Goal: Information Seeking & Learning: Learn about a topic

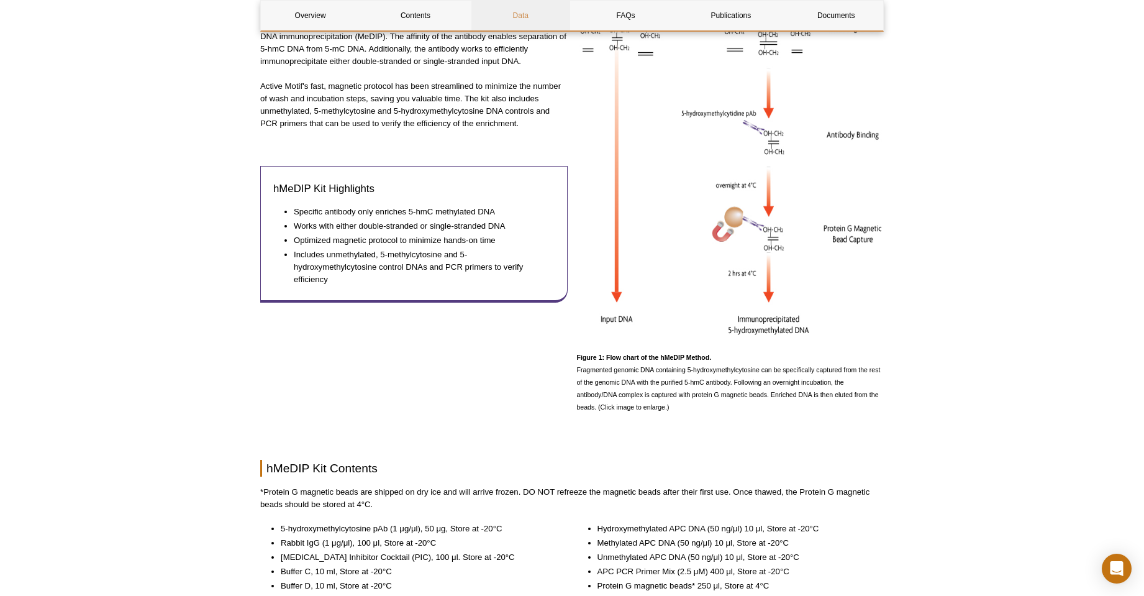
scroll to position [292, 0]
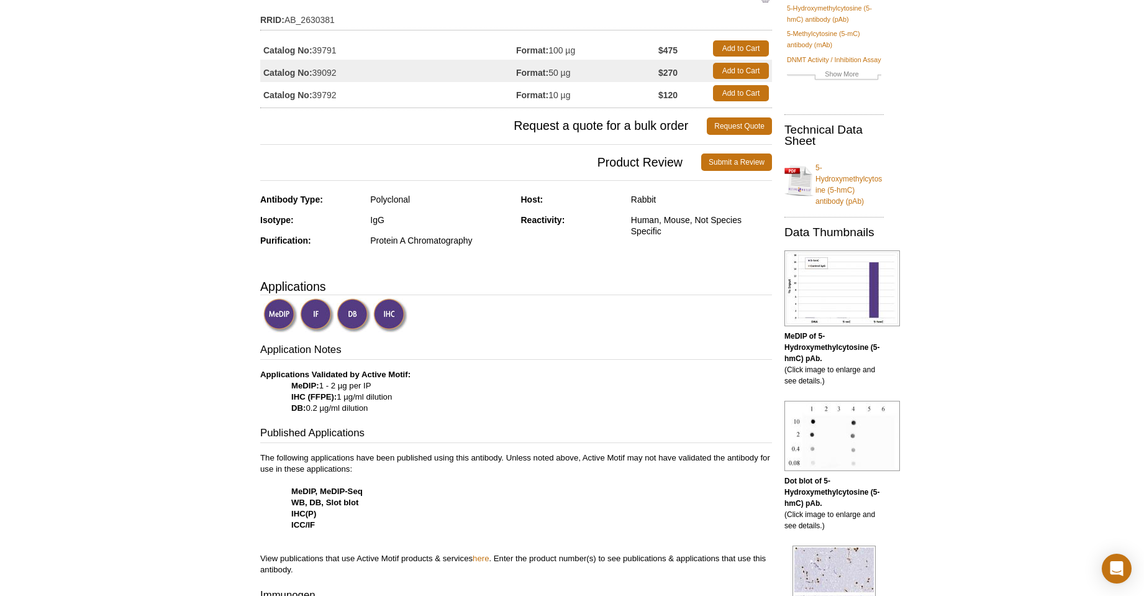
scroll to position [124, 0]
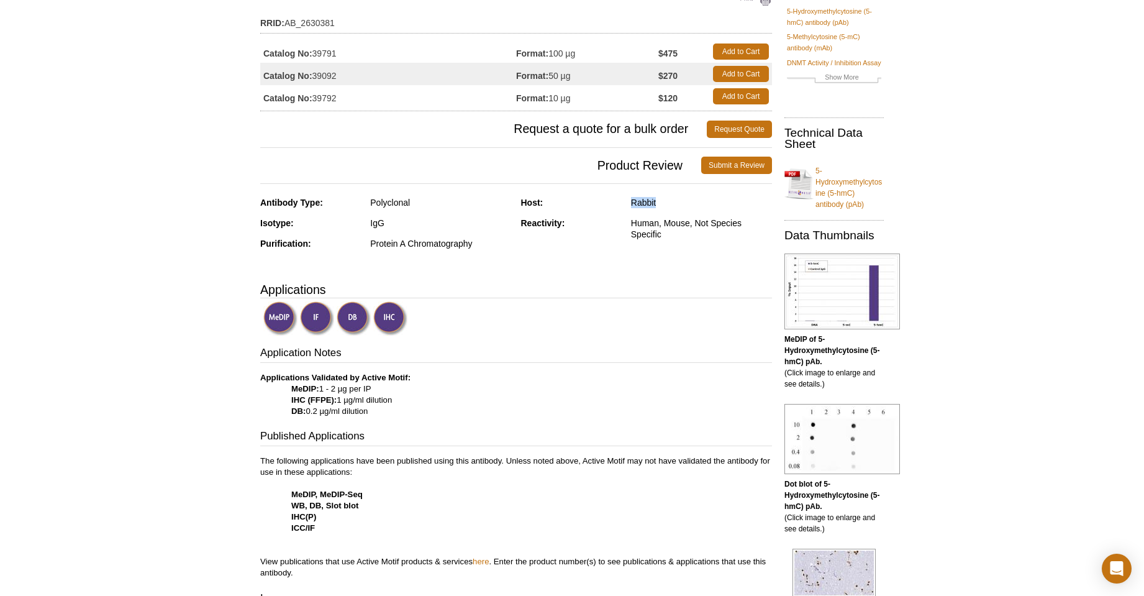
drag, startPoint x: 659, startPoint y: 205, endPoint x: 624, endPoint y: 205, distance: 34.8
click at [624, 205] on div "Host: Rabbit" at bounding box center [647, 207] width 252 height 21
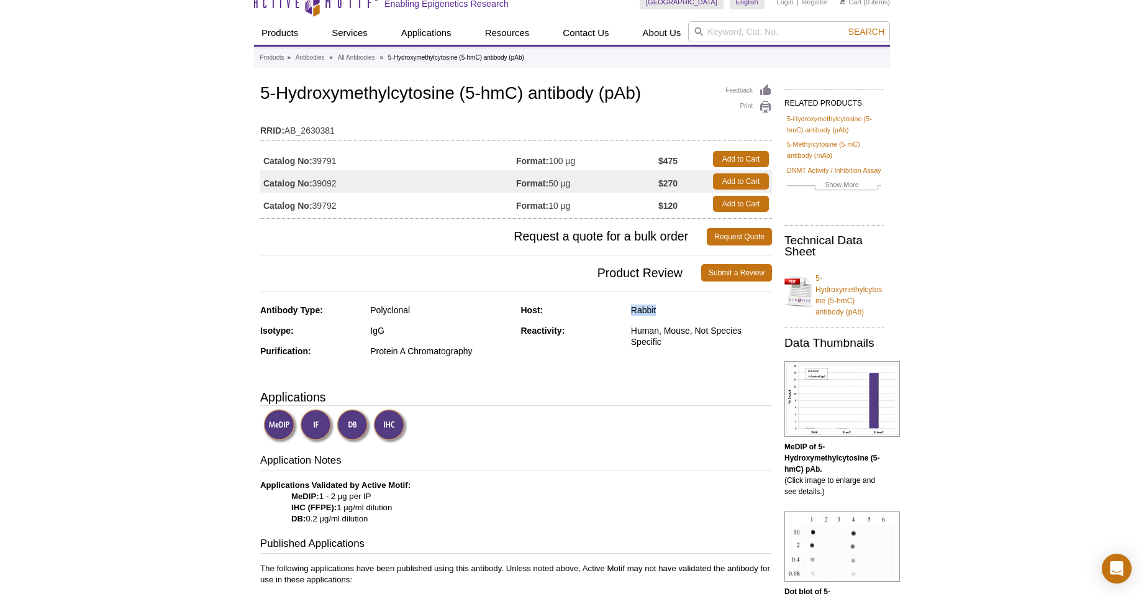
scroll to position [0, 0]
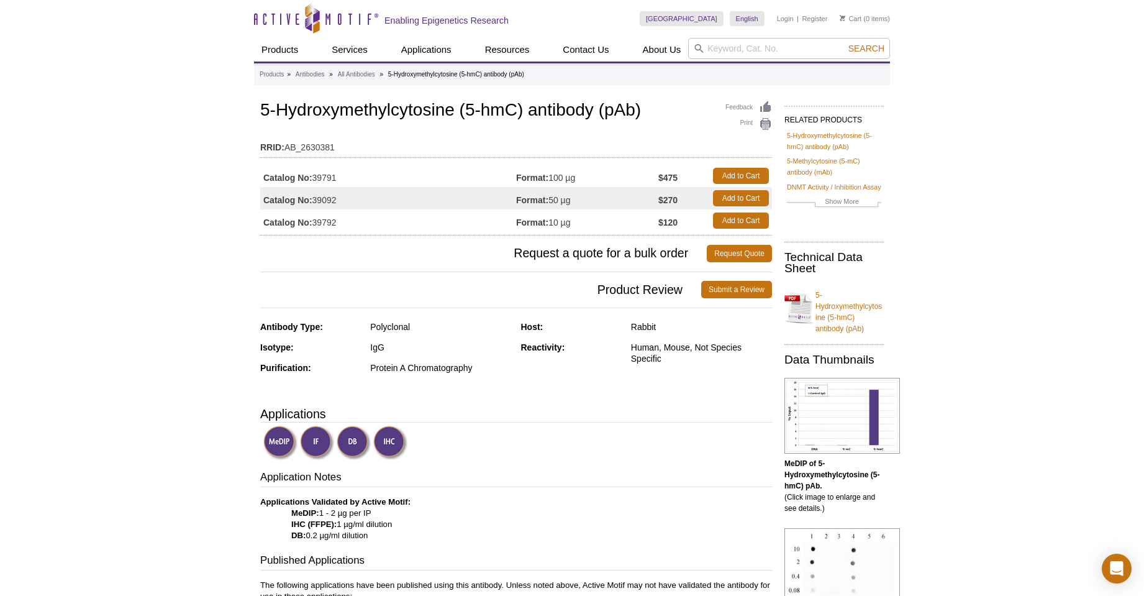
drag, startPoint x: 637, startPoint y: 326, endPoint x: 672, endPoint y: 327, distance: 34.8
click at [672, 327] on div "Host: Rabbit" at bounding box center [647, 331] width 252 height 21
